Goal: Information Seeking & Learning: Check status

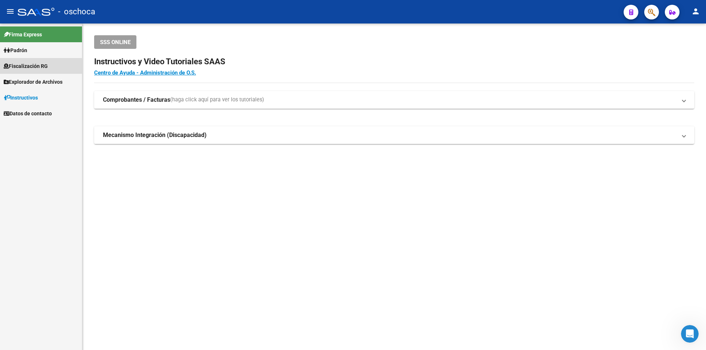
click at [41, 67] on span "Fiscalización RG" at bounding box center [26, 66] width 44 height 8
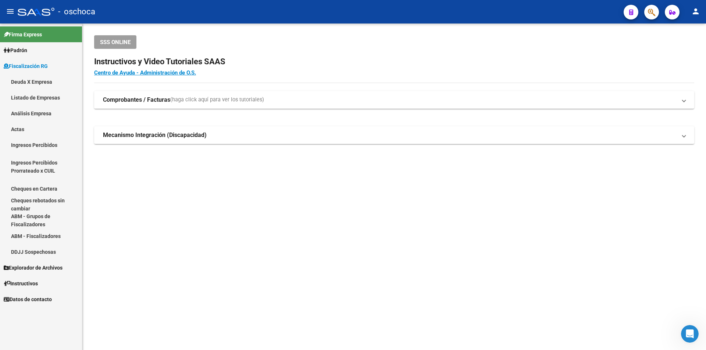
click at [43, 113] on link "Análisis Empresa" at bounding box center [41, 114] width 82 height 16
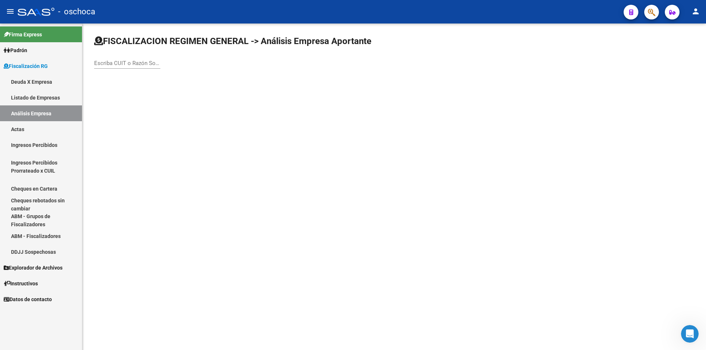
click at [139, 67] on div "Escriba CUIT o Razón Social para buscar" at bounding box center [127, 61] width 66 height 16
type input "30540088213"
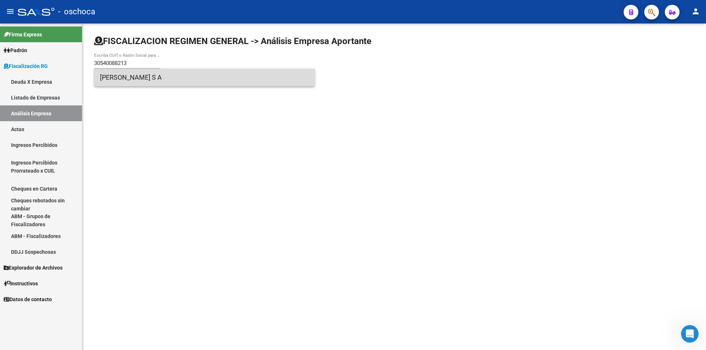
click at [143, 82] on span "[PERSON_NAME] S A" at bounding box center [204, 78] width 209 height 18
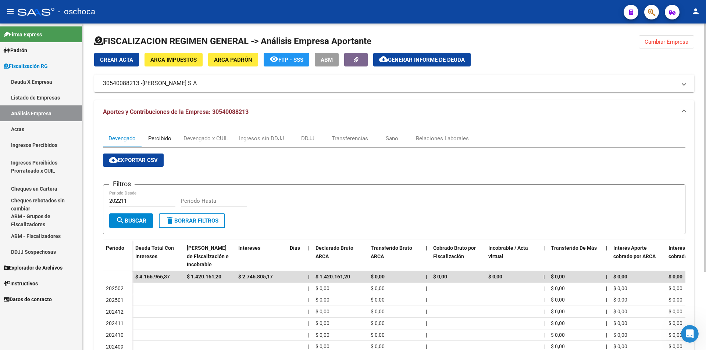
click at [161, 142] on div "Percibido" at bounding box center [159, 139] width 23 height 8
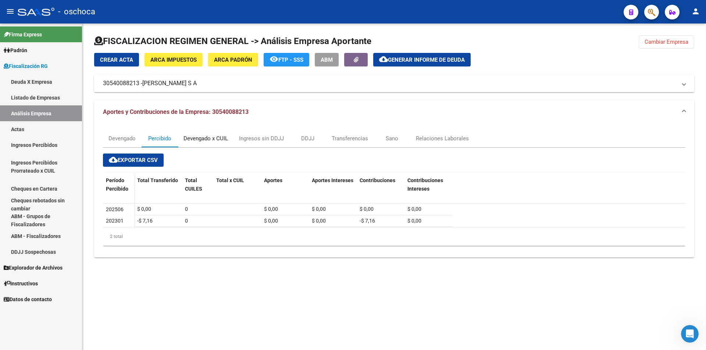
click at [194, 142] on div "Devengado x CUIL" at bounding box center [205, 139] width 44 height 8
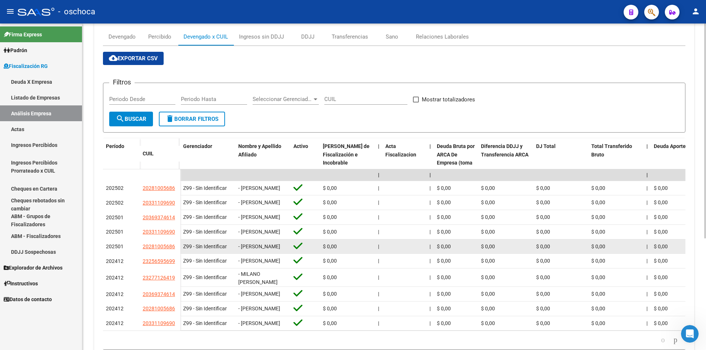
scroll to position [110, 0]
